Goal: Understand process/instructions

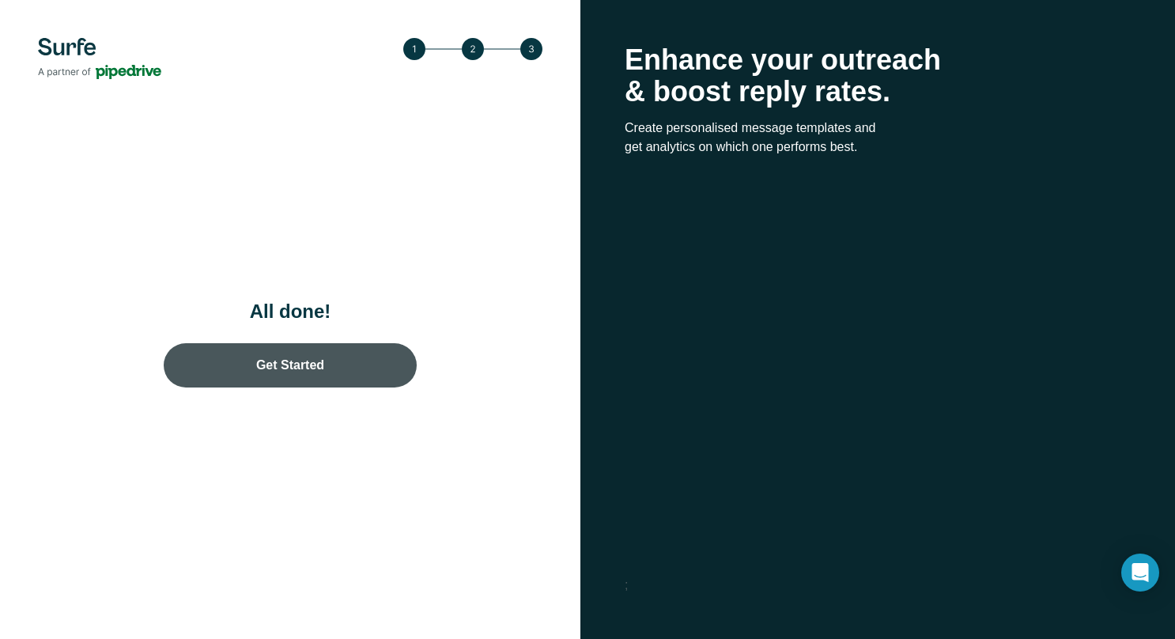
click at [340, 370] on link "Get Started" at bounding box center [290, 365] width 253 height 44
